Goal: Check status: Check status

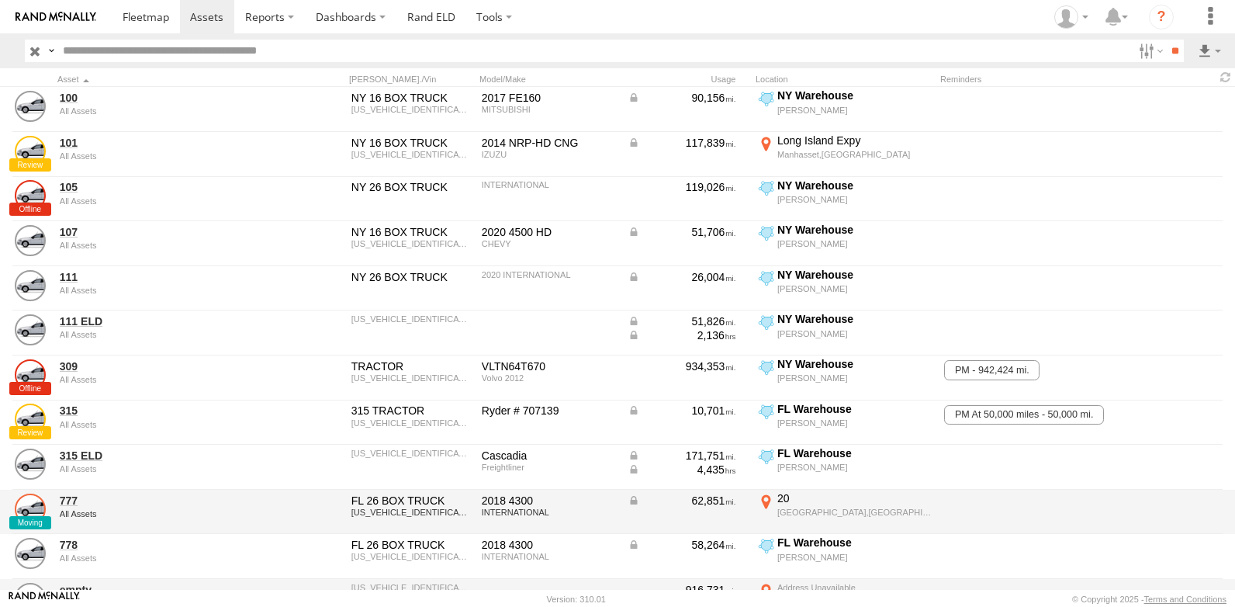
click at [34, 507] on link at bounding box center [30, 509] width 31 height 31
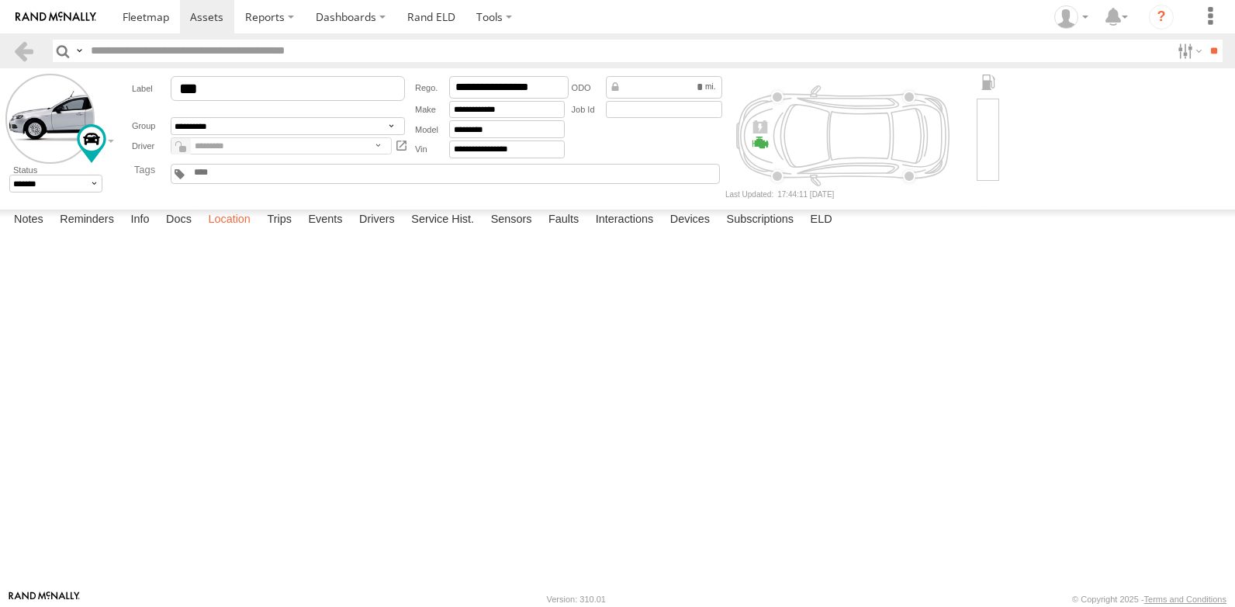
click at [232, 231] on label "Location" at bounding box center [229, 221] width 58 height 22
click at [0, 0] on span at bounding box center [0, 0] width 0 height 0
click at [0, 0] on link at bounding box center [0, 0] width 0 height 0
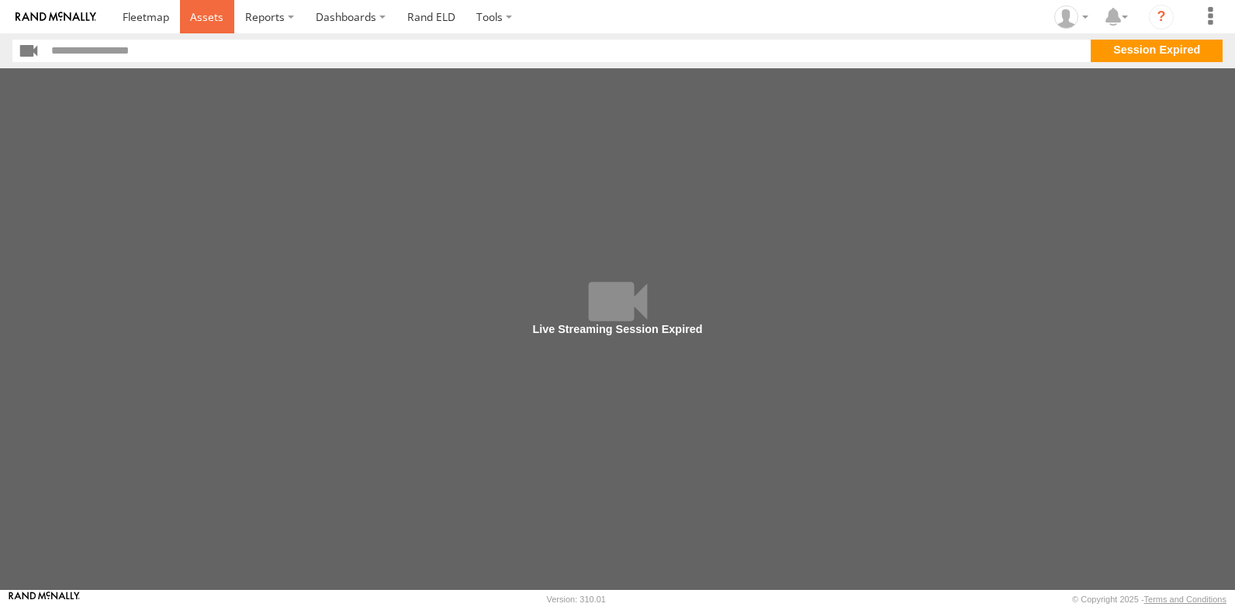
click at [209, 21] on span at bounding box center [206, 16] width 33 height 15
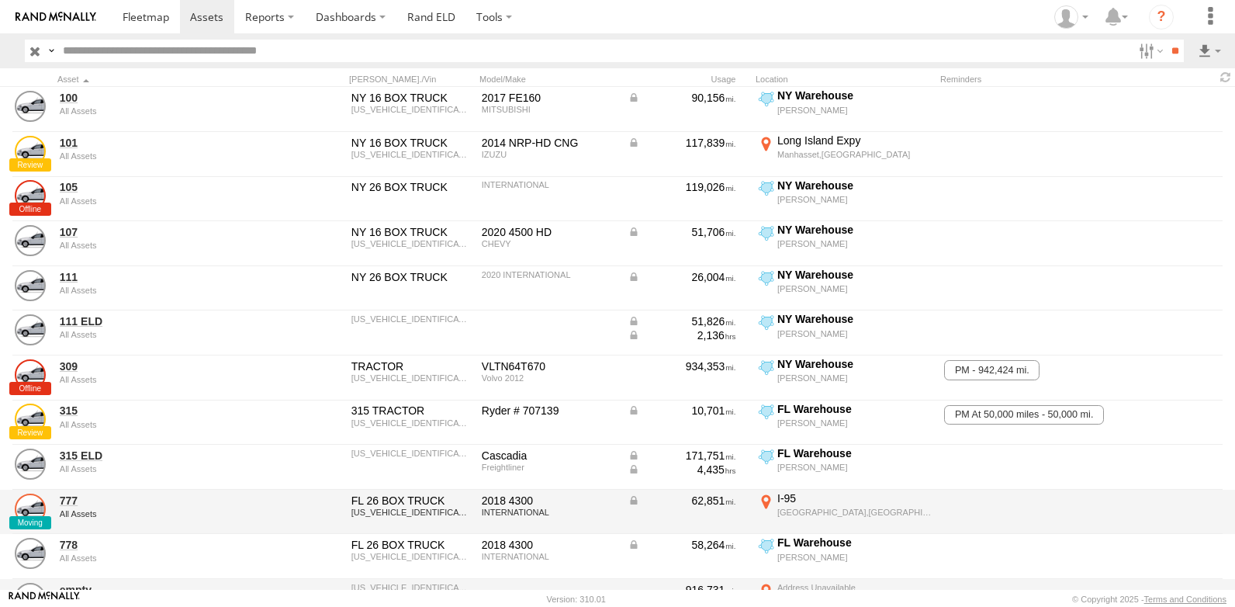
click at [35, 510] on link at bounding box center [30, 509] width 31 height 31
click at [34, 510] on link at bounding box center [30, 509] width 31 height 31
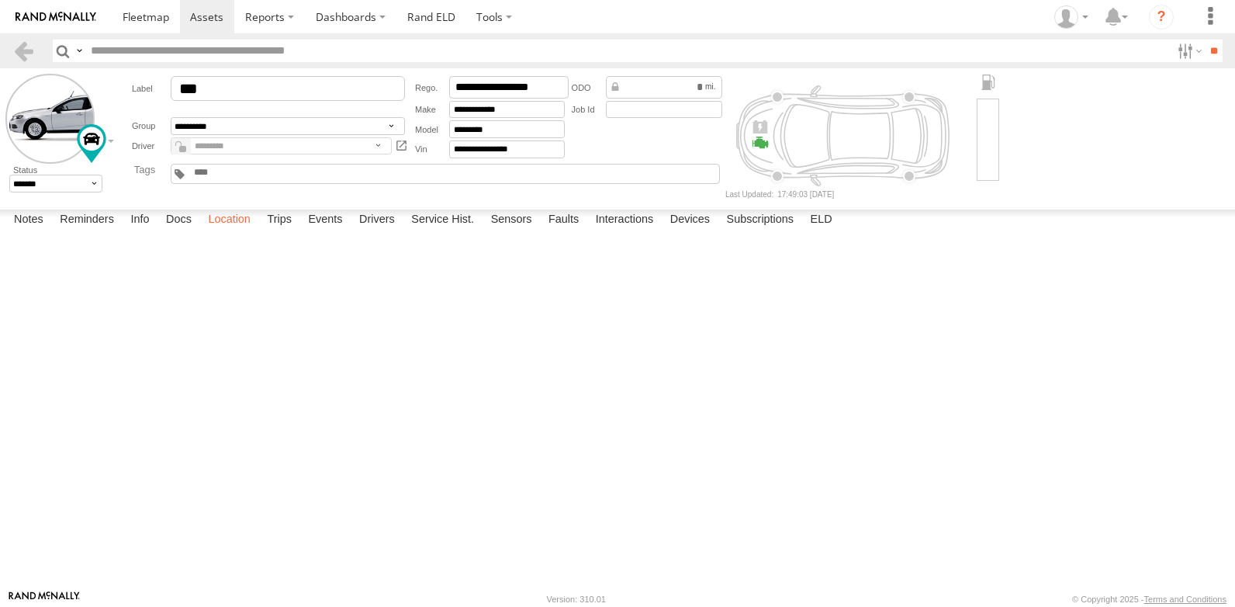
click at [231, 231] on label "Location" at bounding box center [229, 221] width 58 height 22
click at [0, 0] on span at bounding box center [0, 0] width 0 height 0
click at [0, 0] on link at bounding box center [0, 0] width 0 height 0
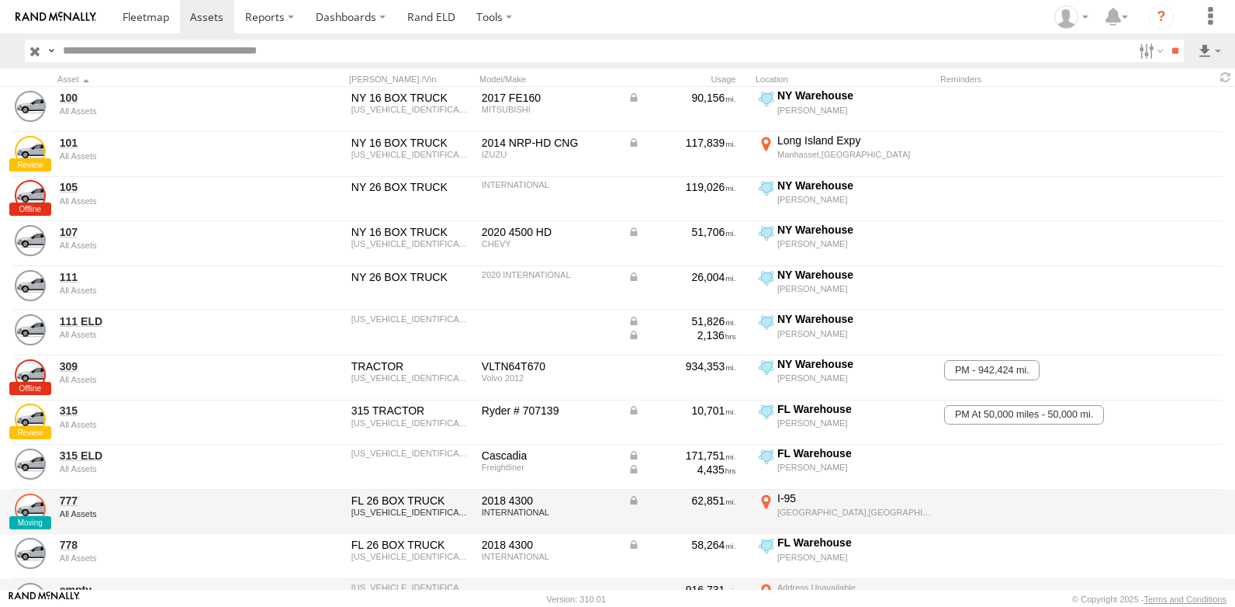
click at [26, 506] on link at bounding box center [30, 509] width 31 height 31
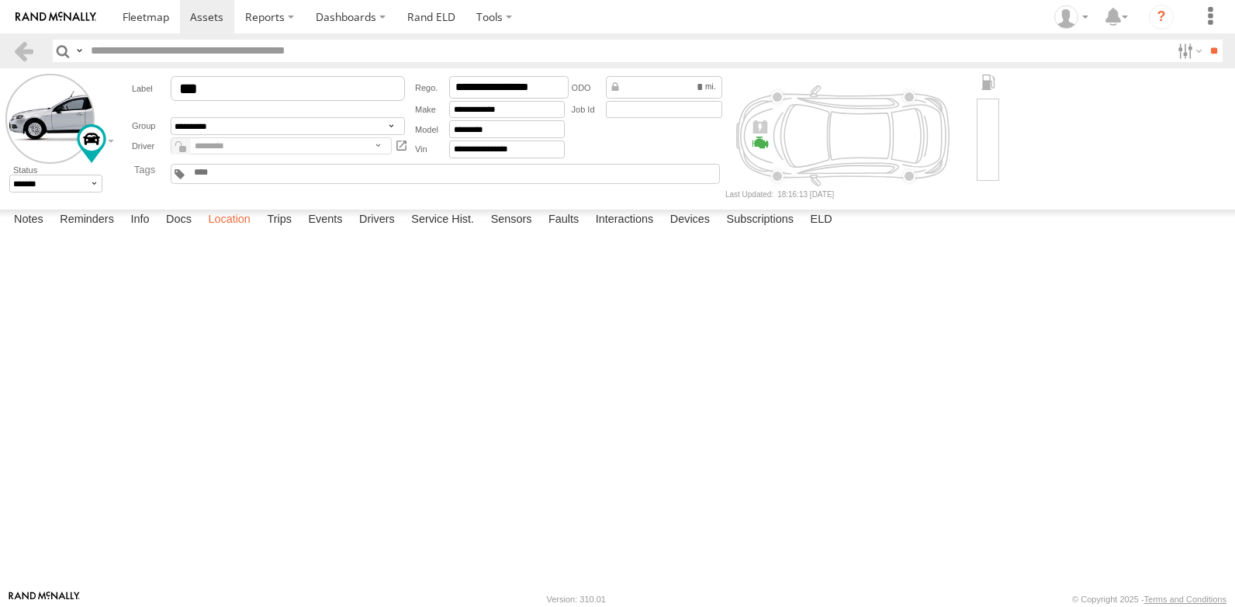
click at [227, 231] on label "Location" at bounding box center [229, 221] width 58 height 22
click at [0, 0] on span at bounding box center [0, 0] width 0 height 0
click at [0, 0] on link at bounding box center [0, 0] width 0 height 0
